Goal: Information Seeking & Learning: Learn about a topic

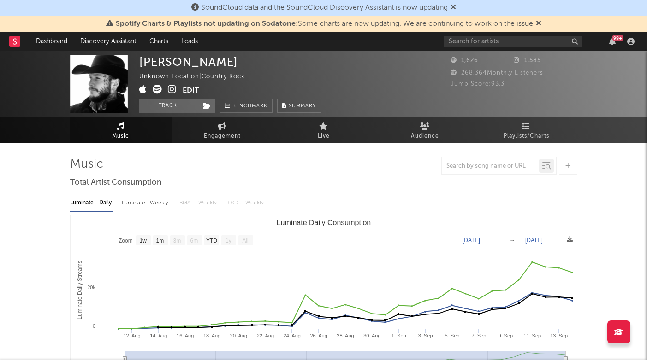
select select "1w"
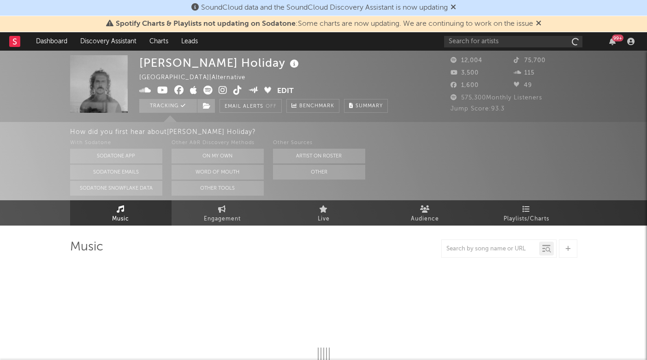
select select "6m"
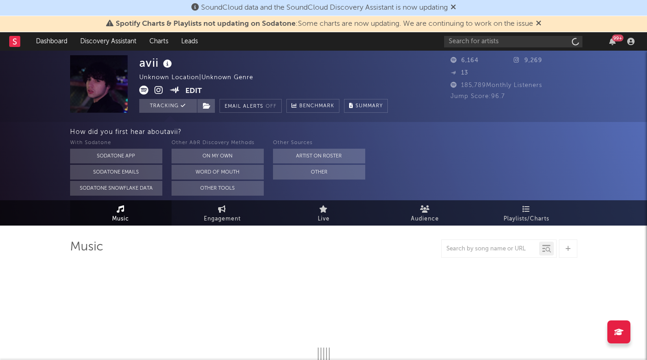
select select "1w"
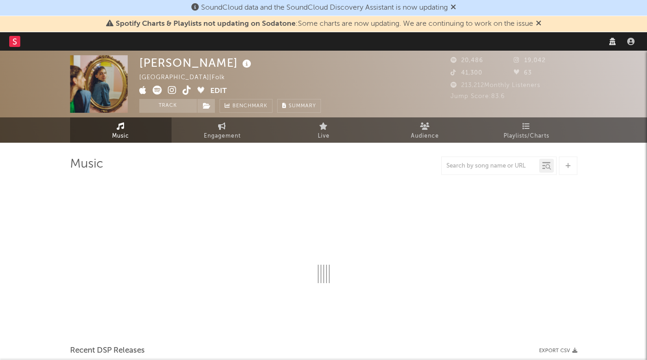
select select "6m"
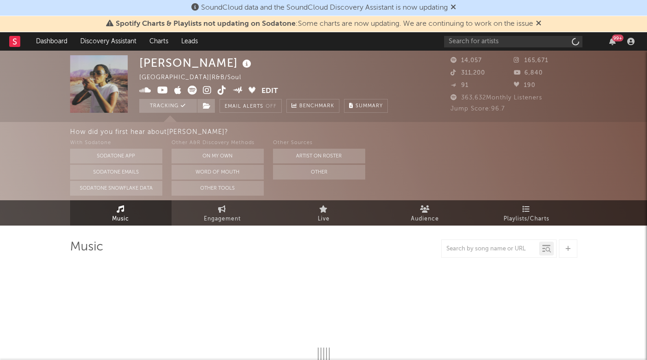
select select "6m"
